Goal: Information Seeking & Learning: Learn about a topic

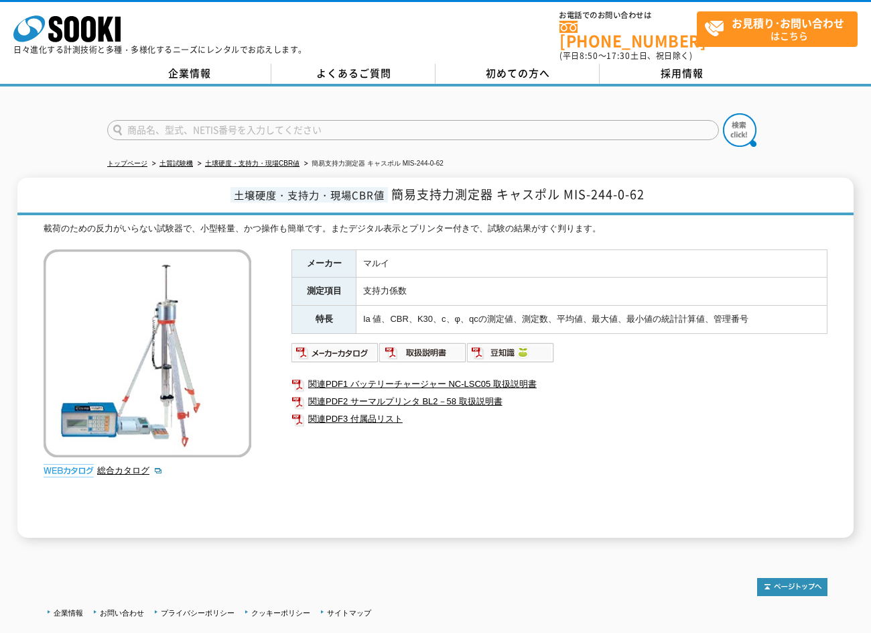
click at [283, 161] on li "土壌硬度・支持力・現場CBR値" at bounding box center [247, 164] width 105 height 14
click at [283, 160] on link "土壌硬度・支持力・現場CBR値" at bounding box center [252, 163] width 94 height 7
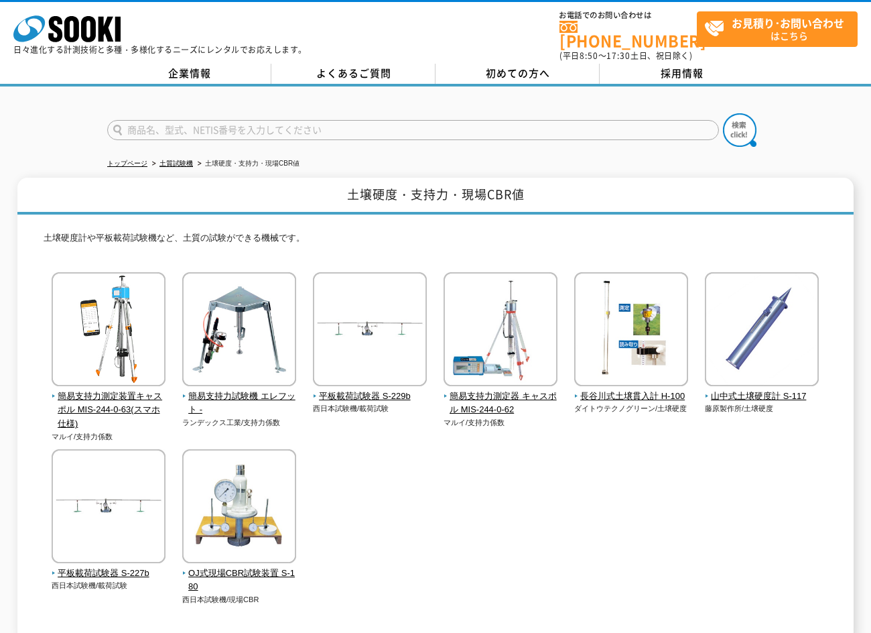
drag, startPoint x: 523, startPoint y: 168, endPoint x: 545, endPoint y: 166, distance: 21.5
click at [523, 168] on ul "トップページ 土質試験機 土壌硬度・支持力・現場CBR値" at bounding box center [435, 163] width 657 height 27
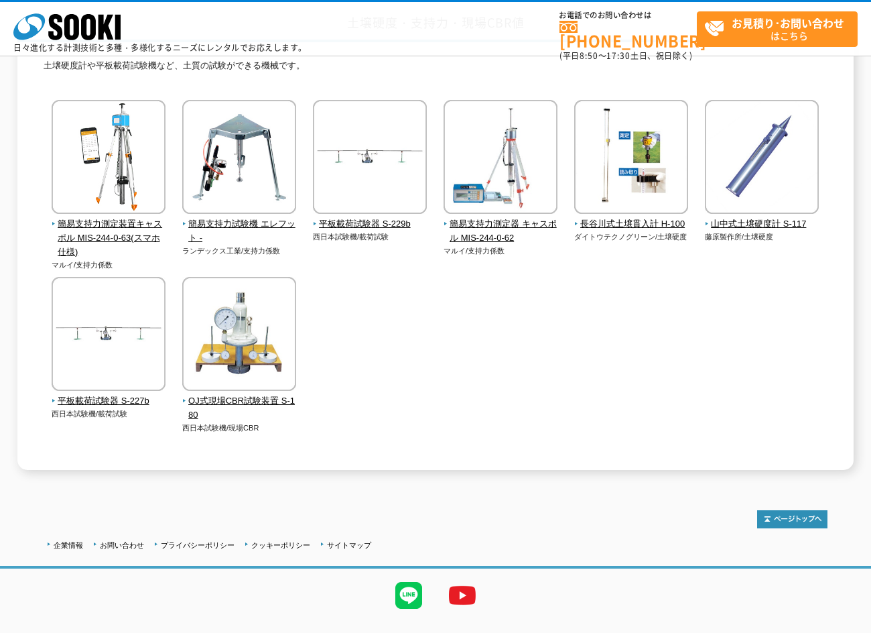
scroll to position [134, 0]
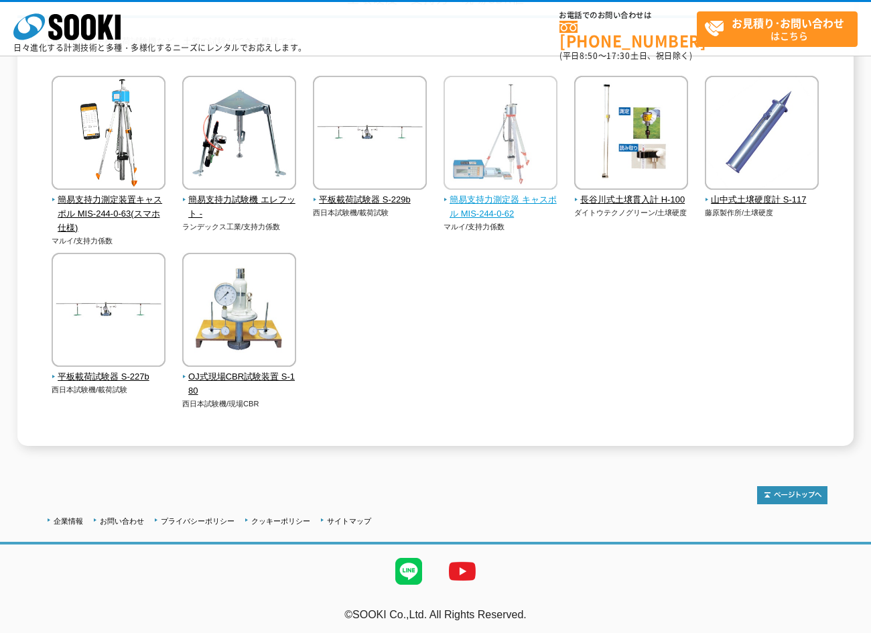
click at [491, 199] on span "簡易支持力測定器 キャスポル MIS-244-0-62" at bounding box center [501, 207] width 115 height 28
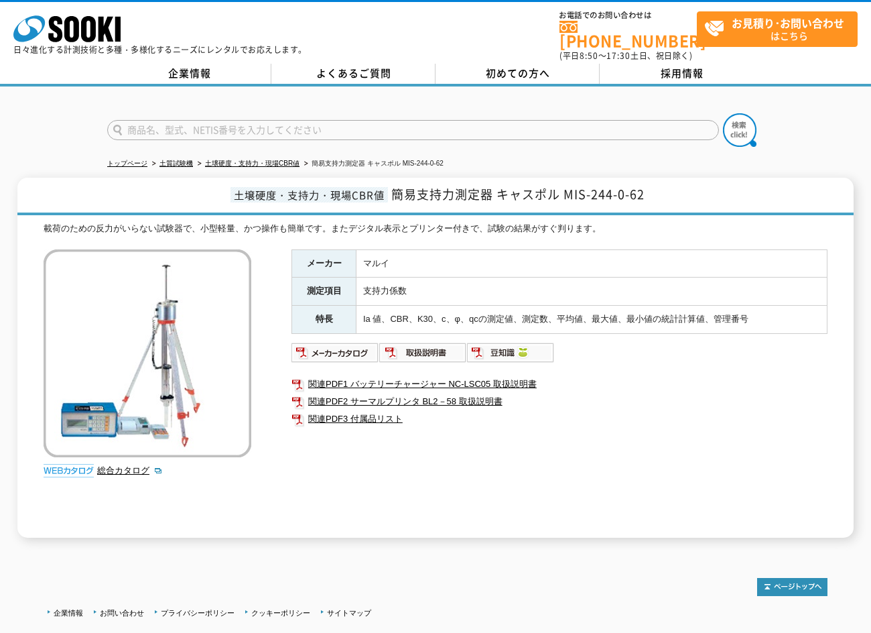
click at [283, 470] on div "載荷のための反力がいらない試験器で、小型軽量、かつ操作も簡単です。またデジタル表示とプリンター付きで、試験の結果がすぐ判ります。 総合カタログ メーカー マル…" at bounding box center [436, 380] width 784 height 316
click at [346, 355] on div "メーカー マルイ 測定項目 支持力係数 特長 Ia 値、CBR、K30、c、φ、qcの測定値、測定数、平均値、最大値、最小値の統計計算値、管理番号 関連PDF…" at bounding box center [560, 393] width 536 height 288
click at [345, 342] on img at bounding box center [336, 352] width 88 height 21
click at [115, 465] on link "総合カタログ" at bounding box center [130, 470] width 66 height 10
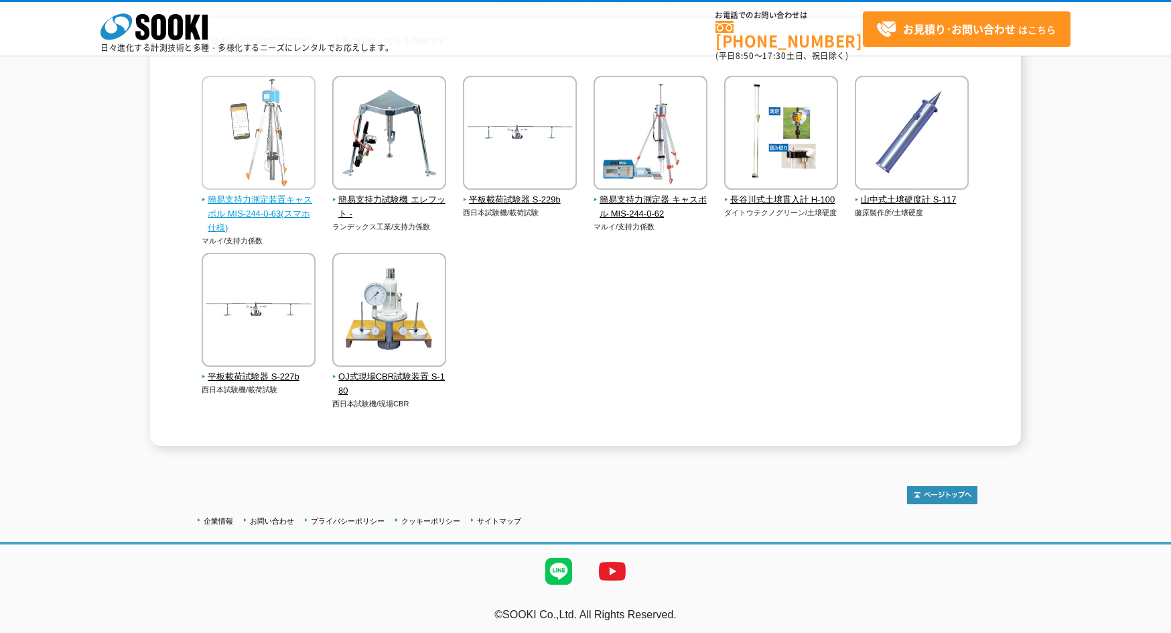
click at [257, 169] on img at bounding box center [259, 134] width 114 height 117
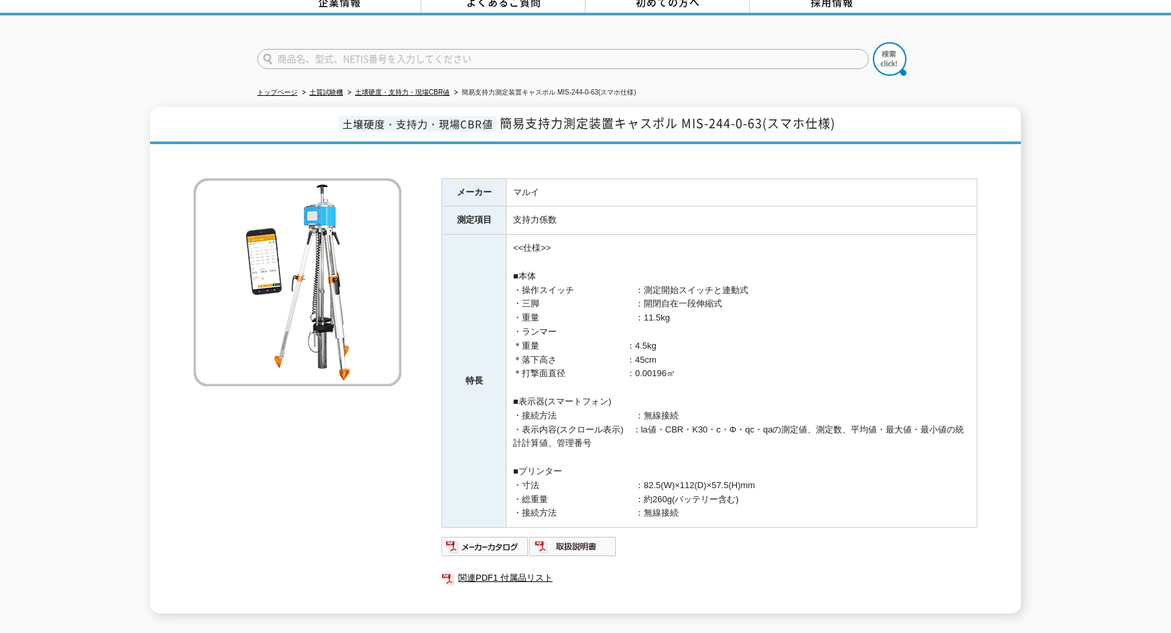
scroll to position [180, 0]
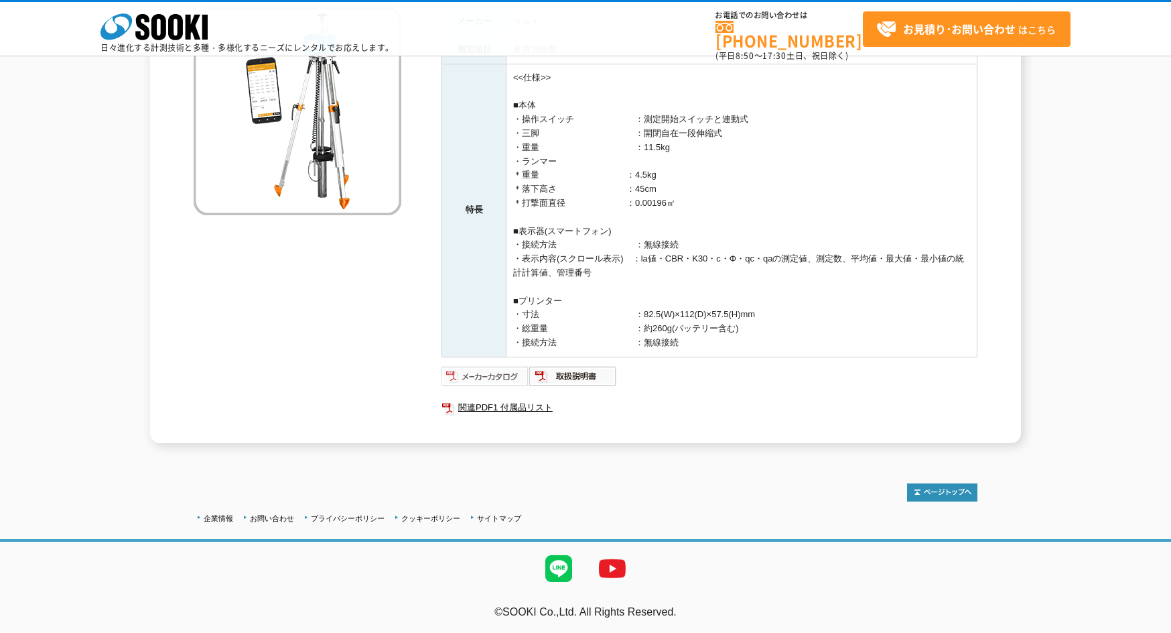
click at [485, 377] on img at bounding box center [486, 375] width 88 height 21
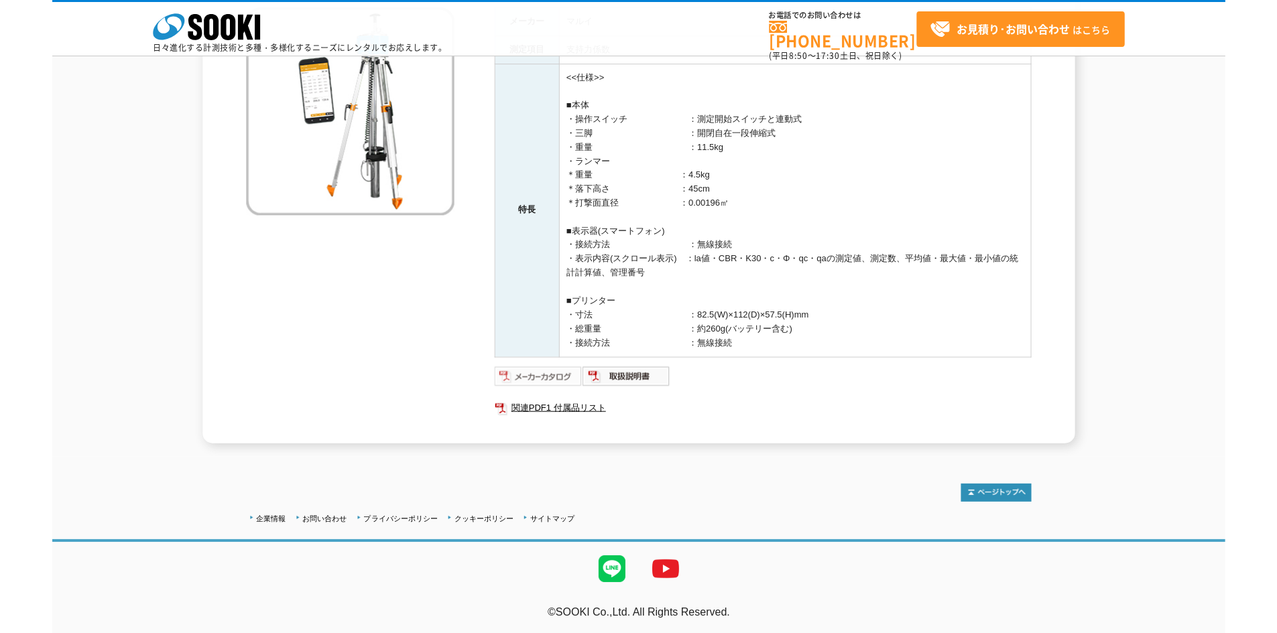
scroll to position [180, 0]
